Goal: Task Accomplishment & Management: Complete application form

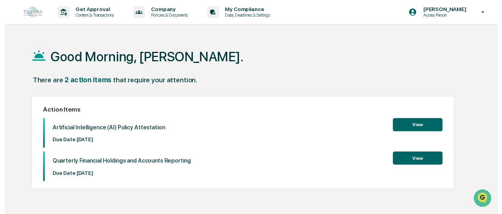
scroll to position [26, 0]
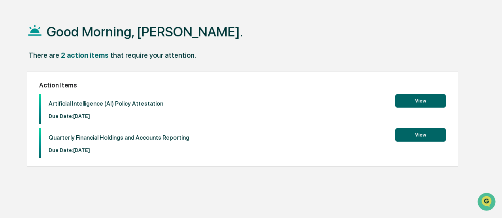
click at [430, 101] on button "View" at bounding box center [421, 100] width 51 height 13
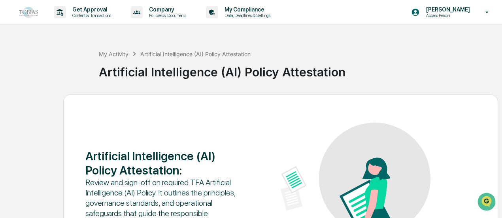
scroll to position [100, 0]
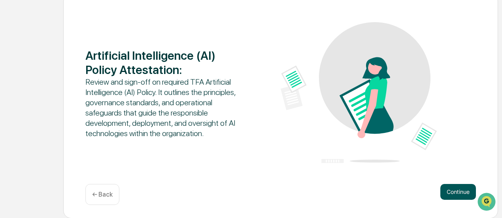
click at [459, 195] on button "Continue" at bounding box center [459, 192] width 36 height 16
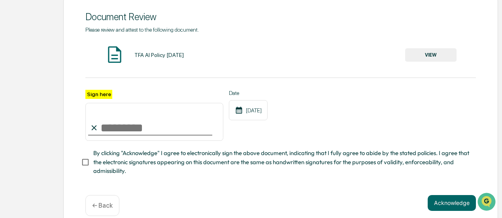
scroll to position [115, 0]
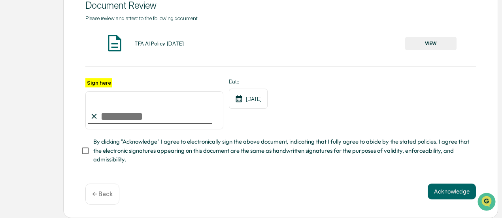
click at [146, 114] on input "Sign here" at bounding box center [154, 110] width 138 height 38
type input "**********"
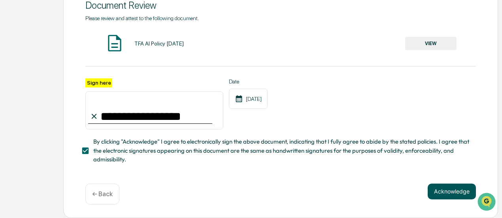
click at [443, 194] on button "Acknowledge" at bounding box center [452, 192] width 48 height 16
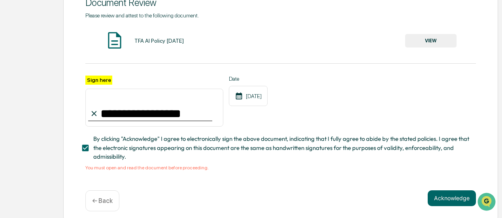
scroll to position [124, 0]
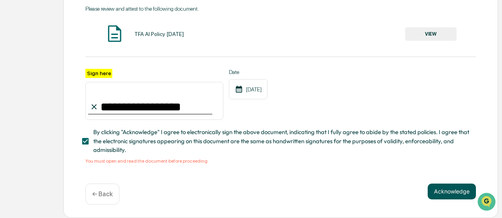
click at [456, 195] on button "Acknowledge" at bounding box center [452, 192] width 48 height 16
click at [452, 32] on button "VIEW" at bounding box center [430, 33] width 51 height 13
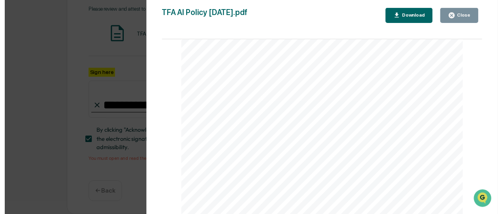
scroll to position [1723, 0]
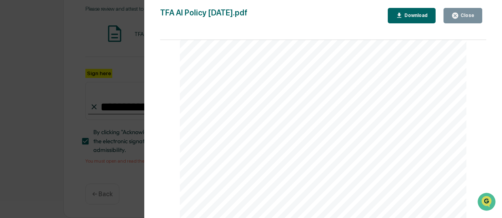
click at [476, 16] on button "Close" at bounding box center [463, 15] width 39 height 15
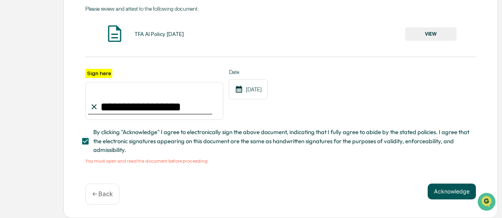
click at [448, 193] on button "Acknowledge" at bounding box center [452, 192] width 48 height 16
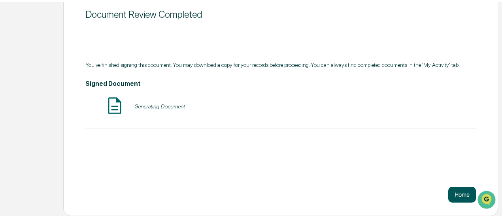
scroll to position [100, 0]
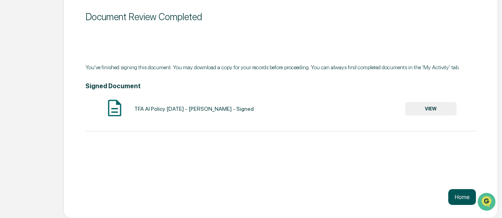
click at [461, 201] on button "Home" at bounding box center [463, 197] width 28 height 16
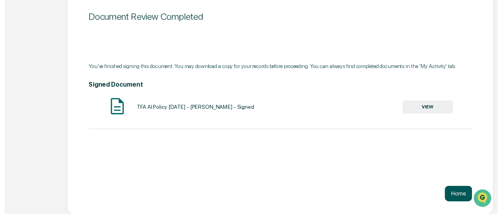
scroll to position [37, 0]
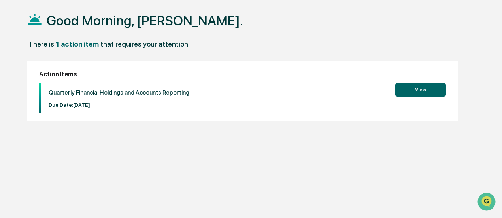
click at [425, 94] on button "View" at bounding box center [421, 89] width 51 height 13
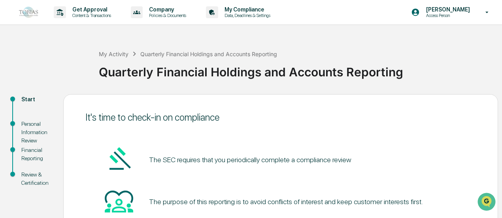
scroll to position [100, 0]
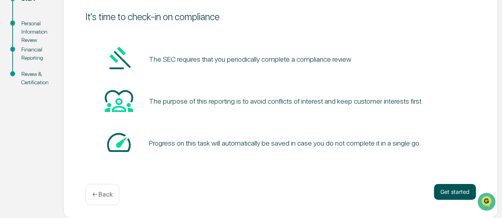
click at [458, 193] on button "Get started" at bounding box center [455, 192] width 42 height 16
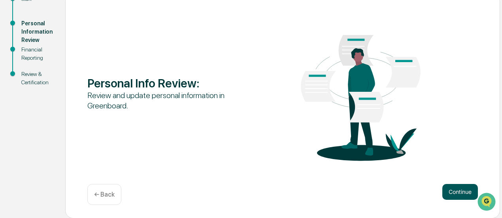
click at [462, 191] on button "Continue" at bounding box center [461, 192] width 36 height 16
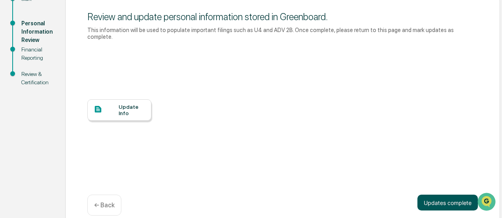
click at [444, 195] on button "Updates complete" at bounding box center [448, 203] width 61 height 16
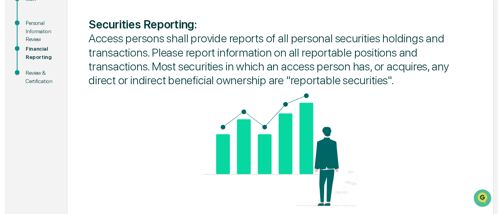
scroll to position [142, 0]
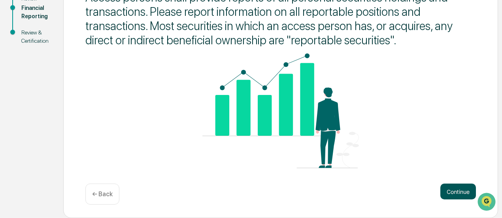
click at [456, 189] on button "Continue" at bounding box center [459, 192] width 36 height 16
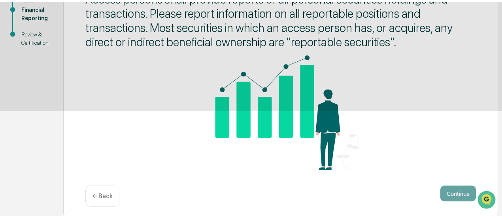
scroll to position [100, 0]
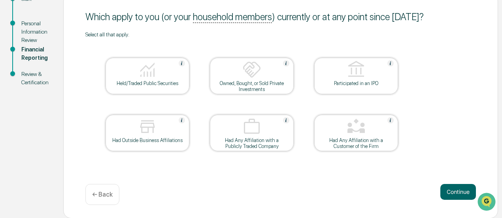
click at [165, 77] on div at bounding box center [147, 70] width 79 height 20
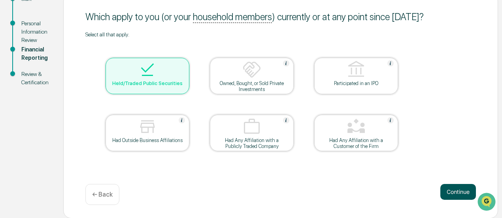
click at [462, 189] on button "Continue" at bounding box center [459, 192] width 36 height 16
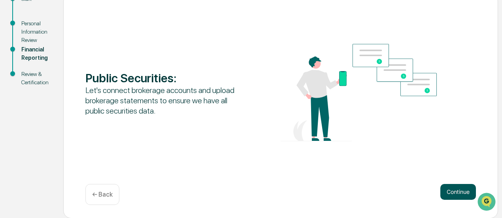
click at [456, 193] on button "Continue" at bounding box center [459, 192] width 36 height 16
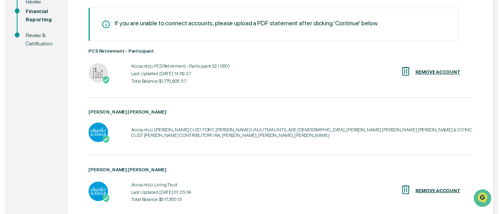
scroll to position [274, 0]
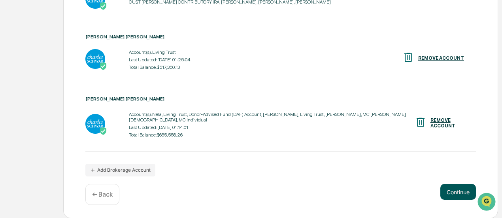
click at [466, 193] on button "Continue" at bounding box center [459, 192] width 36 height 16
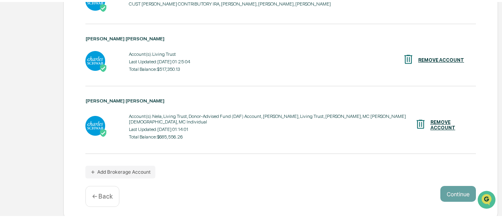
scroll to position [100, 0]
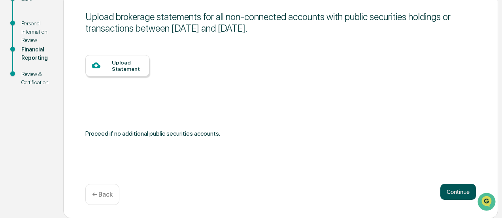
click at [451, 196] on button "Continue" at bounding box center [459, 192] width 36 height 16
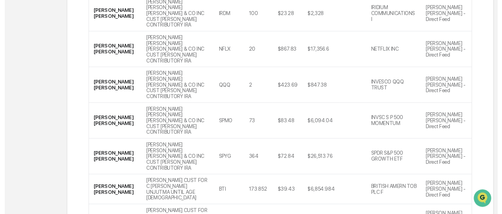
scroll to position [290, 0]
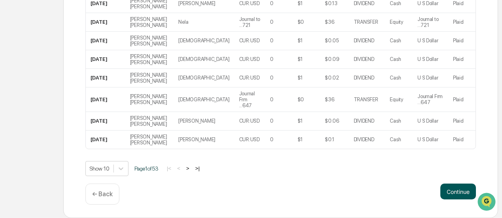
click at [463, 196] on button "Continue" at bounding box center [459, 192] width 36 height 16
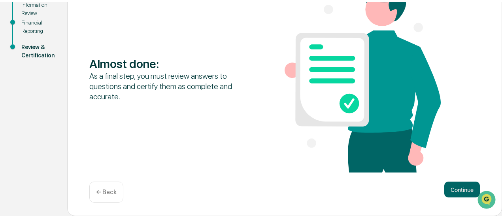
scroll to position [126, 0]
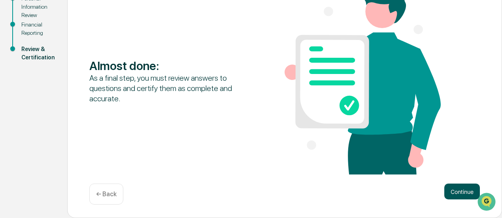
click at [452, 192] on button "Continue" at bounding box center [463, 192] width 36 height 16
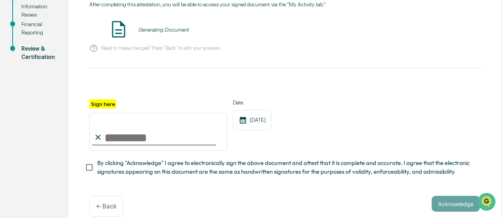
click at [137, 140] on input "Sign here" at bounding box center [158, 132] width 138 height 38
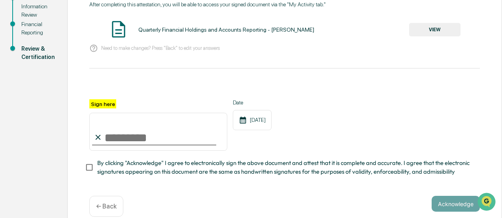
type input "**********"
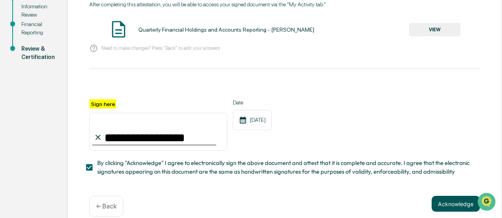
click at [449, 206] on button "Acknowledge" at bounding box center [456, 204] width 48 height 16
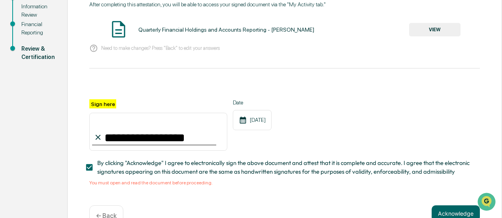
scroll to position [150, 0]
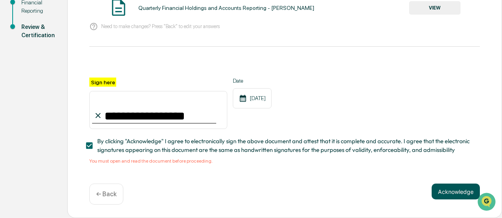
click at [448, 192] on button "Acknowledge" at bounding box center [456, 192] width 48 height 16
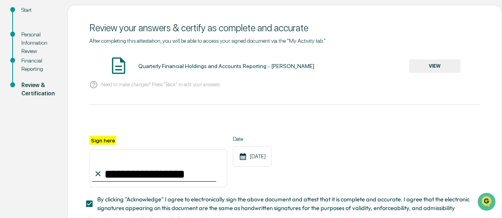
scroll to position [89, 0]
click at [432, 65] on button "VIEW" at bounding box center [434, 65] width 51 height 13
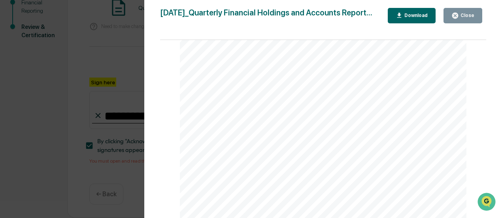
scroll to position [11482, 0]
click at [470, 15] on div "Close" at bounding box center [466, 16] width 15 height 6
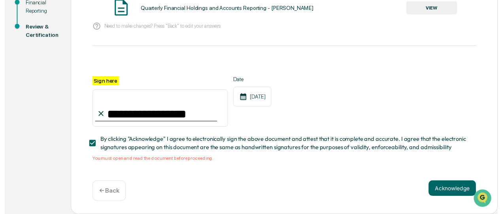
scroll to position [149, 0]
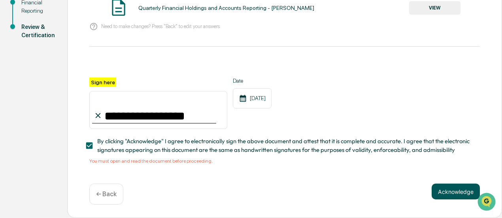
click at [442, 191] on button "Acknowledge" at bounding box center [456, 192] width 48 height 16
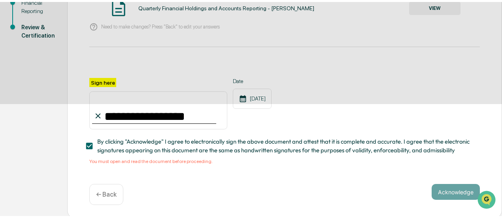
scroll to position [100, 0]
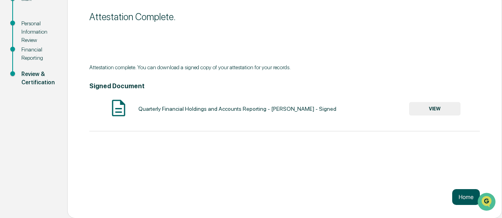
click at [461, 198] on button "Home" at bounding box center [466, 197] width 28 height 16
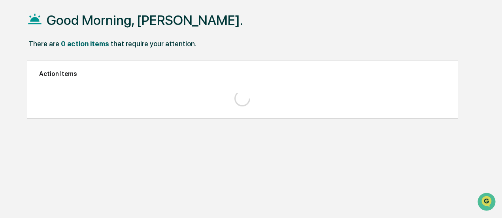
scroll to position [37, 0]
